Goal: Task Accomplishment & Management: Manage account settings

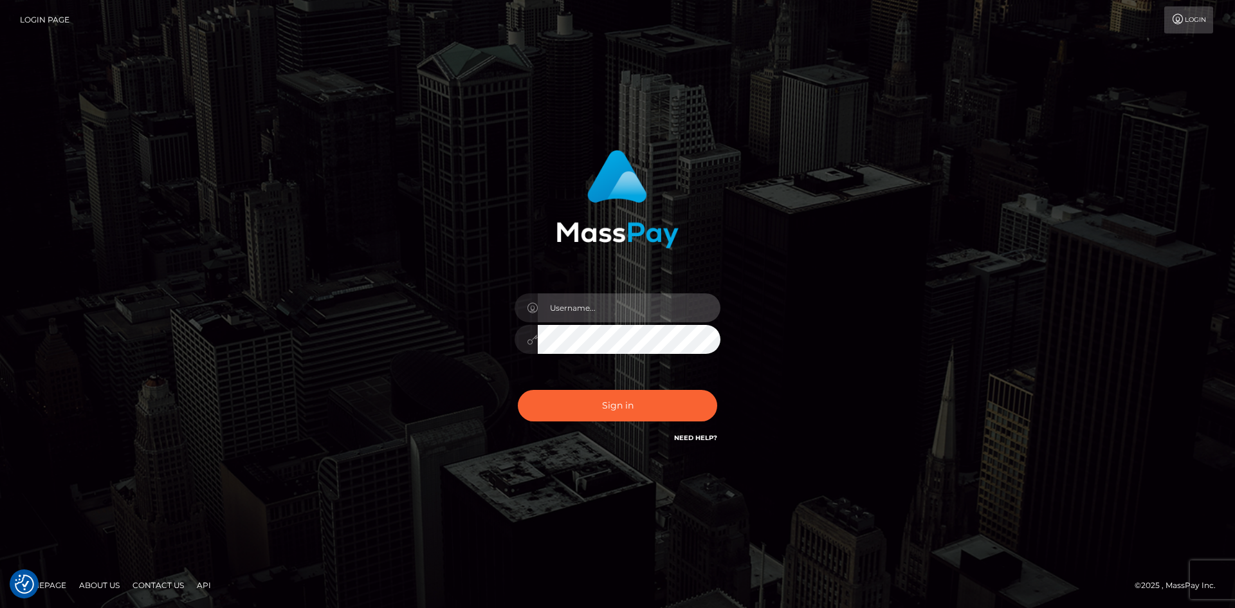
click at [585, 317] on input "text" at bounding box center [629, 307] width 183 height 29
paste input "[PERSON_NAME].onemp"
click at [675, 304] on input "[PERSON_NAME][EMAIL_ADDRESS][PERSON_NAME][DOMAIN_NAME]" at bounding box center [629, 307] width 183 height 29
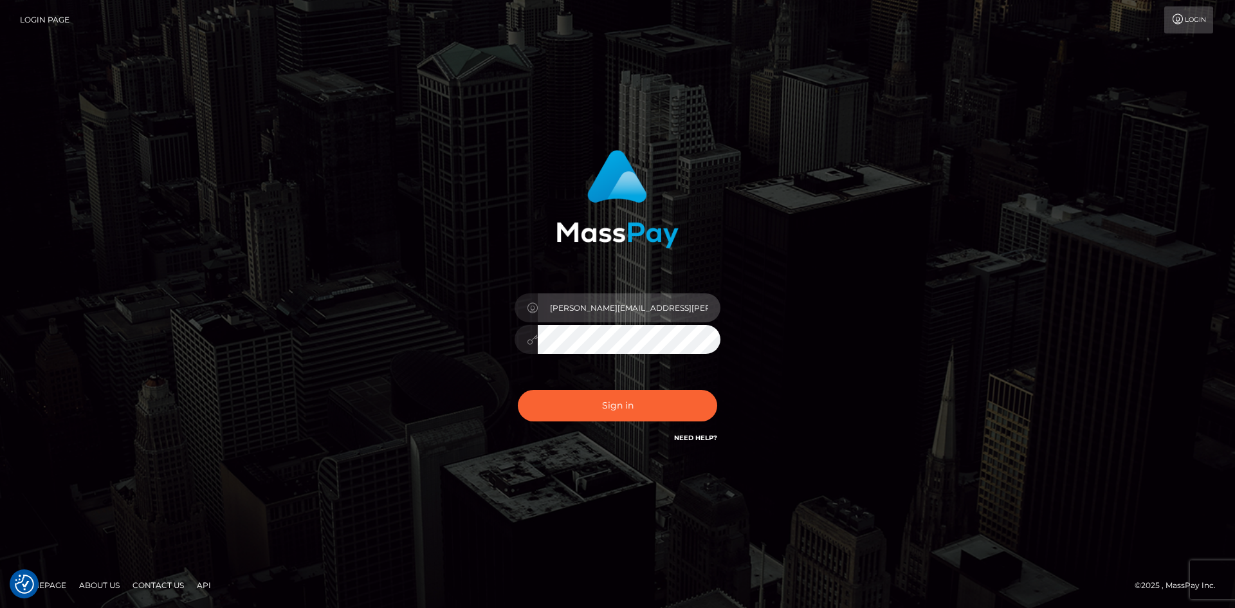
paste input "onemp"
type input "[PERSON_NAME].onemp"
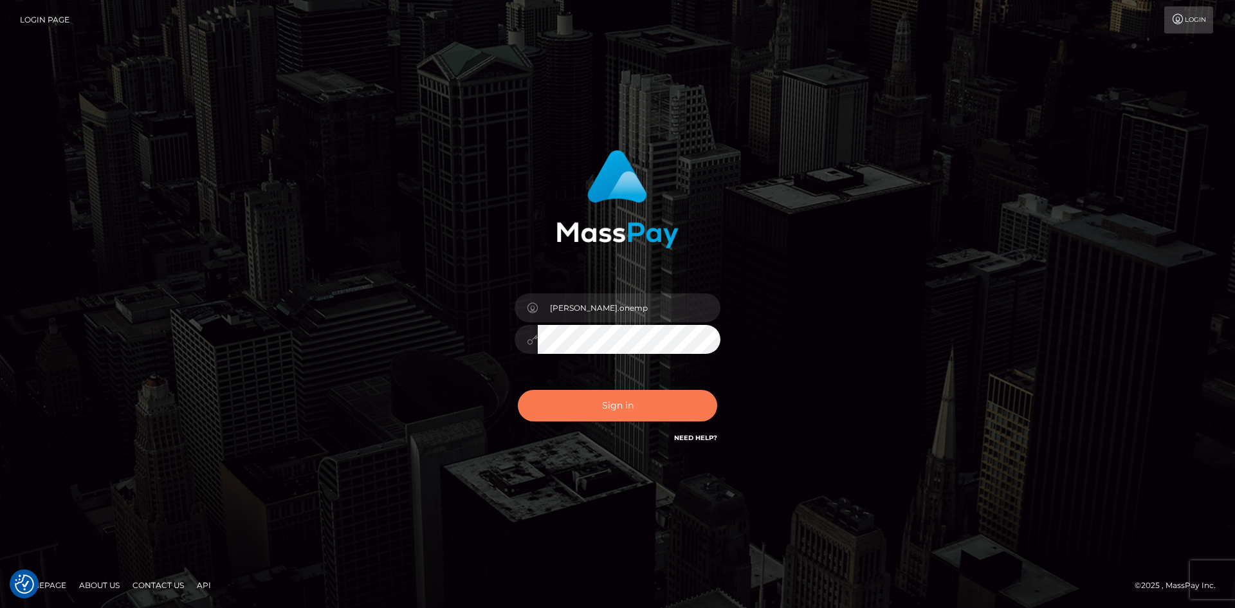
click at [615, 410] on button "Sign in" at bounding box center [617, 406] width 199 height 32
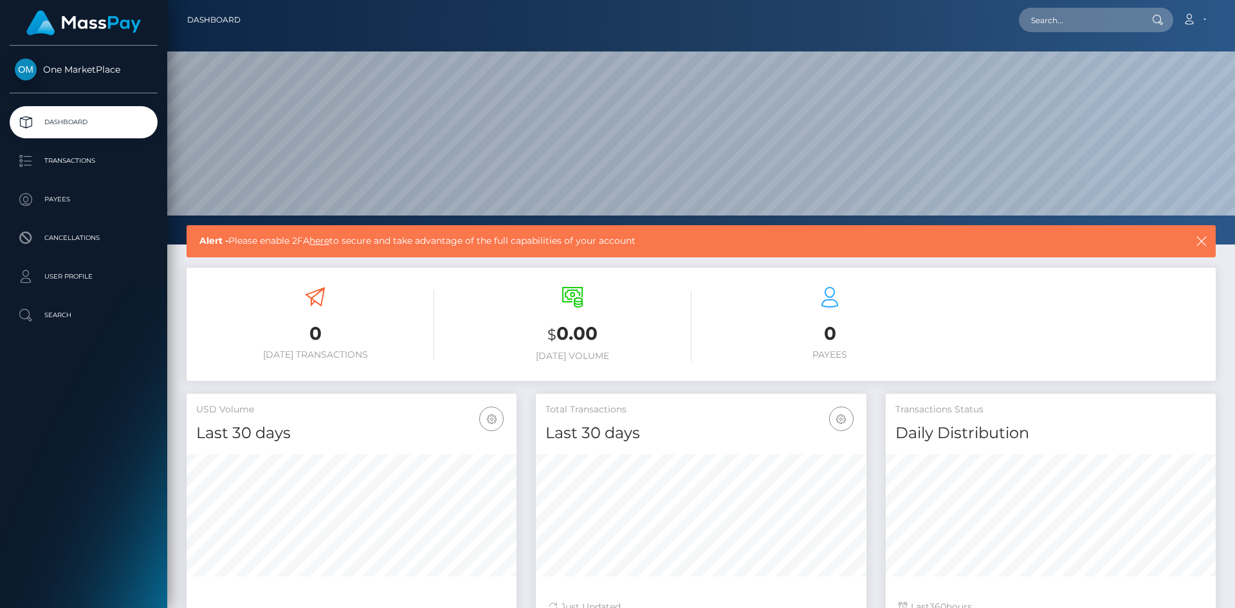
scroll to position [228, 331]
click at [328, 242] on link "here" at bounding box center [320, 241] width 20 height 12
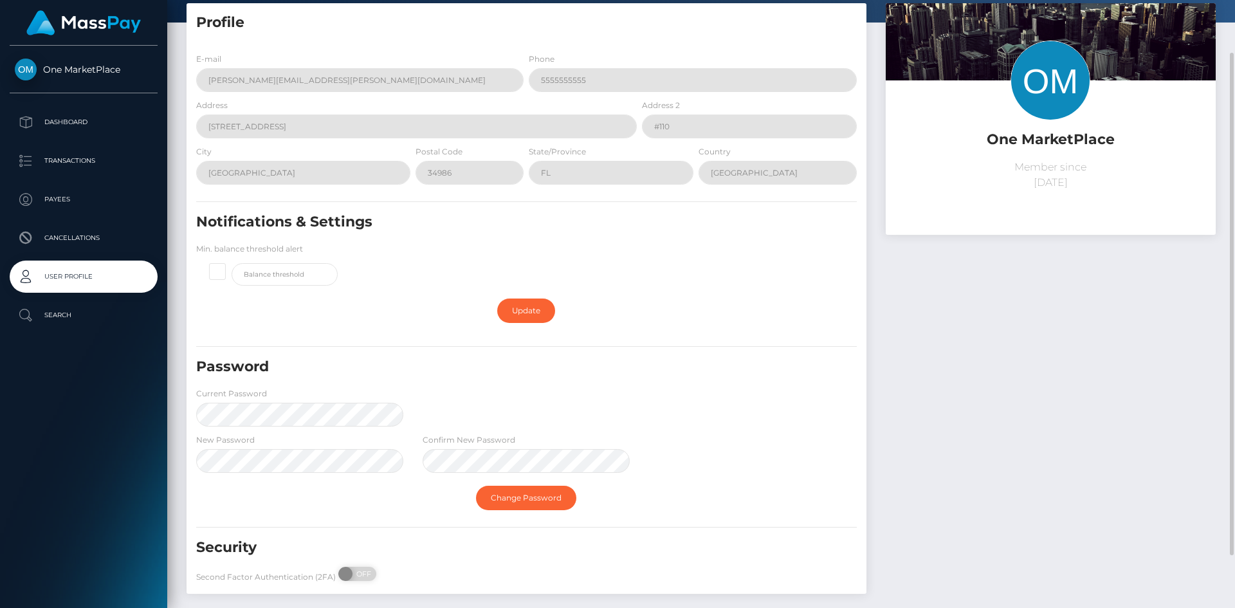
scroll to position [127, 0]
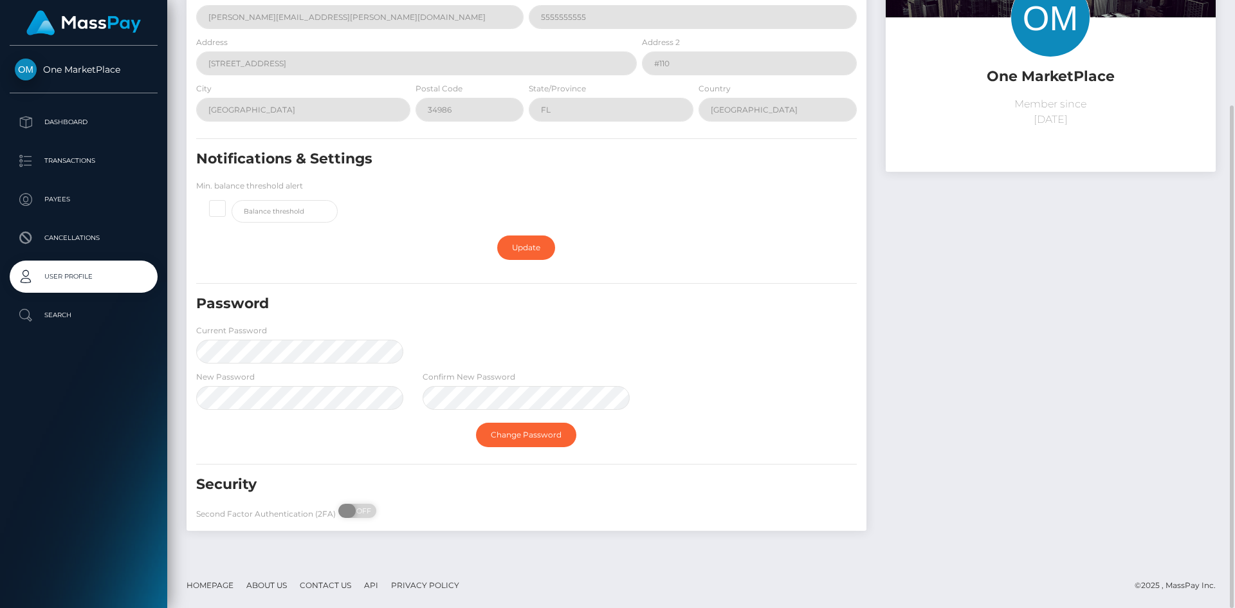
click at [351, 507] on span at bounding box center [346, 511] width 17 height 14
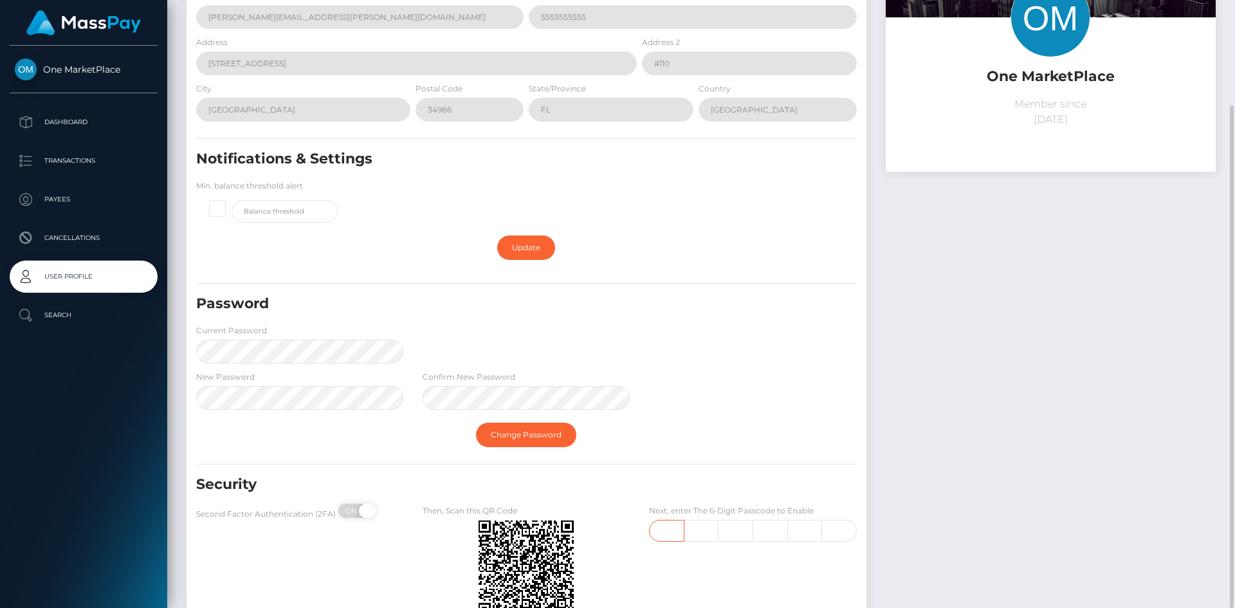
checkbox input "true"
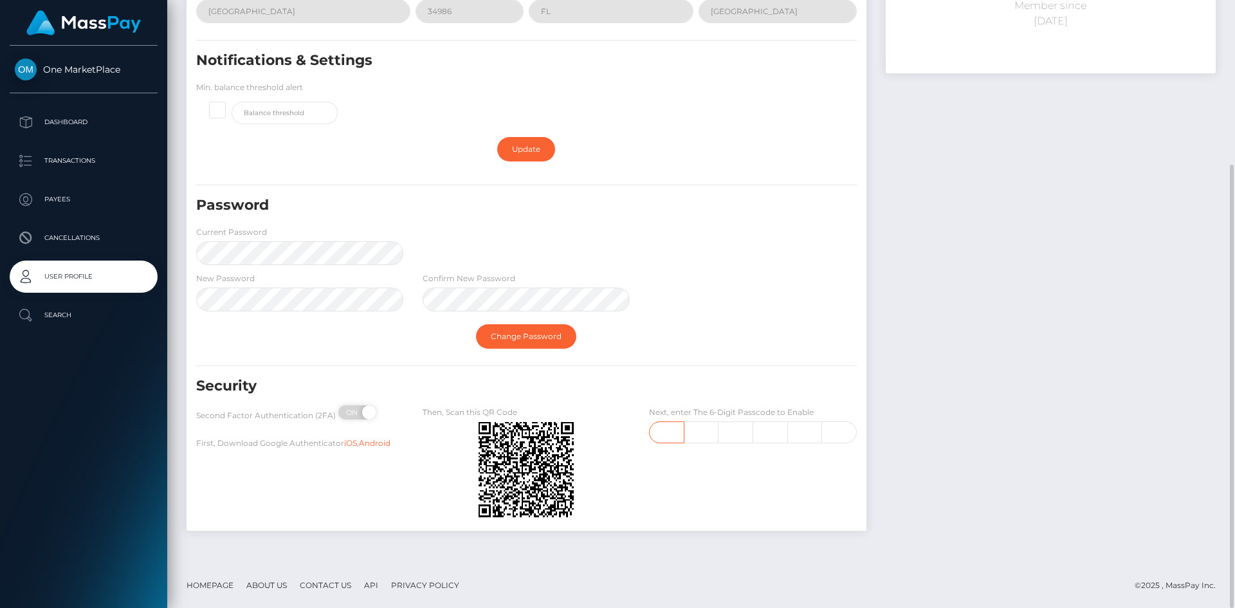
click at [673, 431] on input "text" at bounding box center [666, 432] width 35 height 22
type input "0"
type input "9"
type input "4"
type input "1"
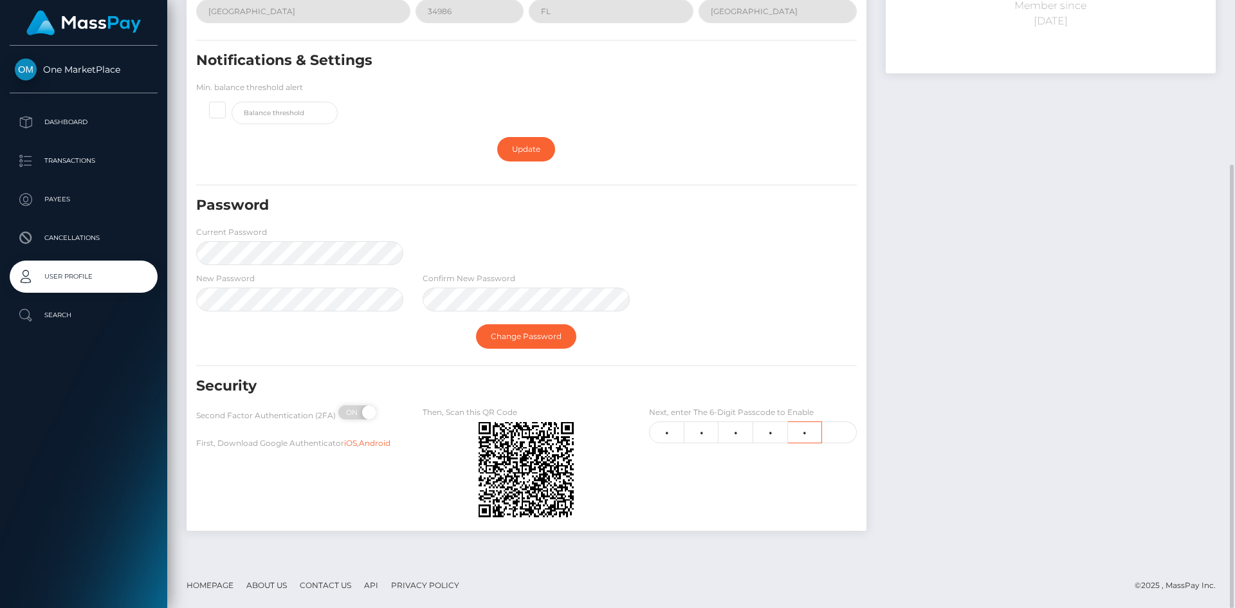
type input "6"
type input "5"
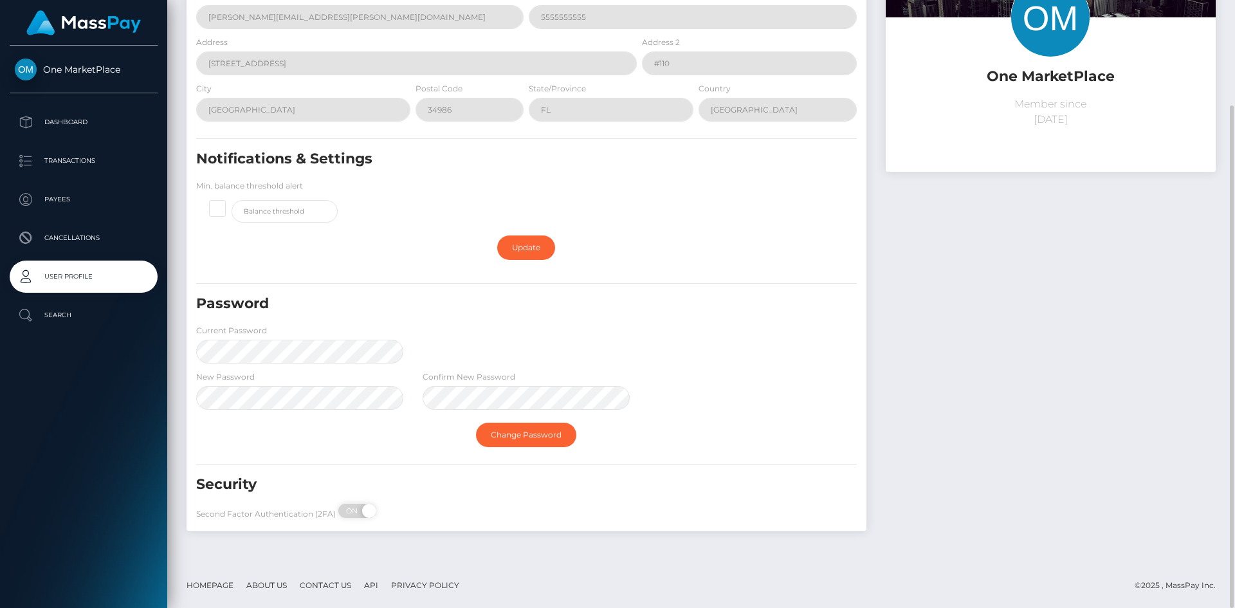
scroll to position [0, 0]
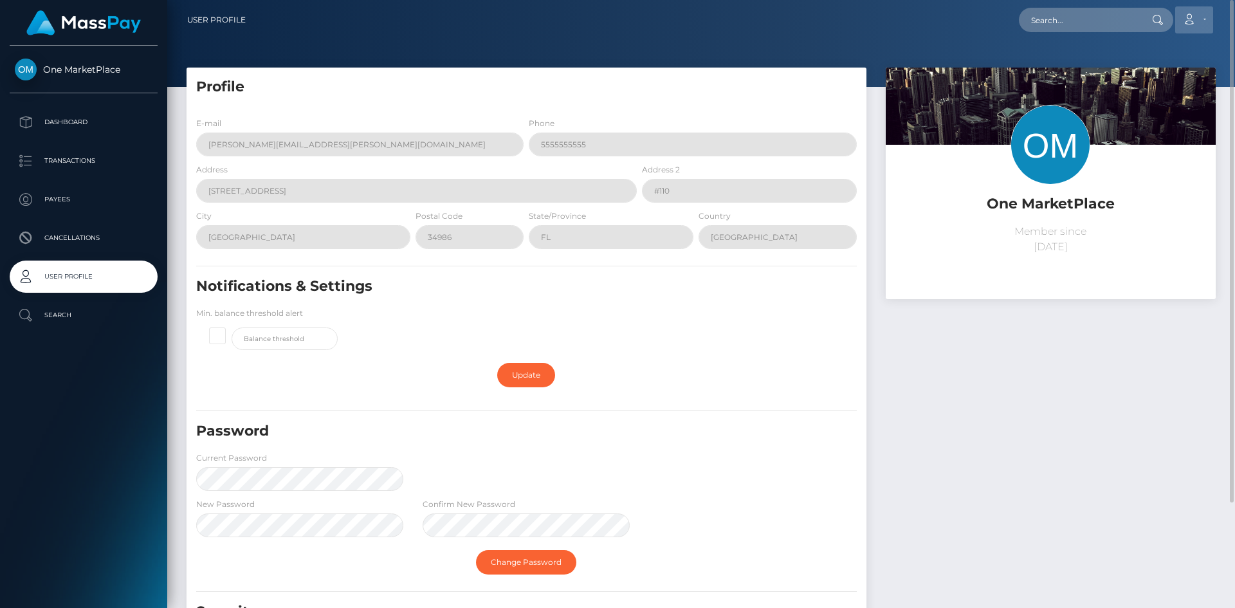
click at [1192, 19] on icon at bounding box center [1190, 19] width 14 height 10
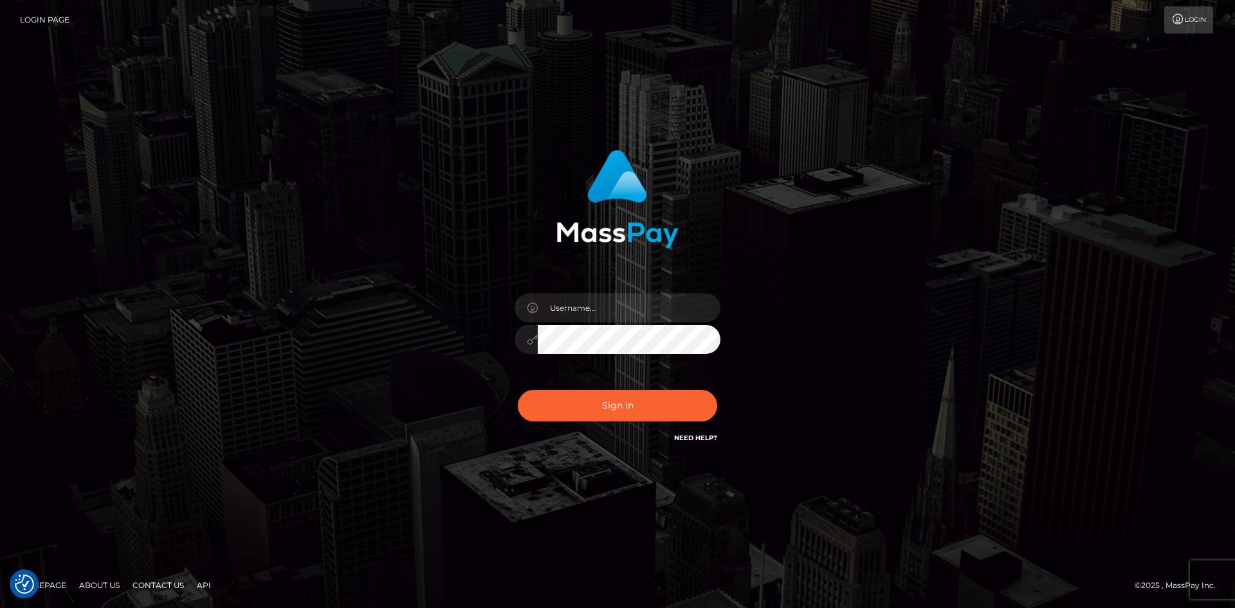
click at [244, 221] on div "Sign in" at bounding box center [617, 304] width 1235 height 521
